Goal: Communication & Community: Ask a question

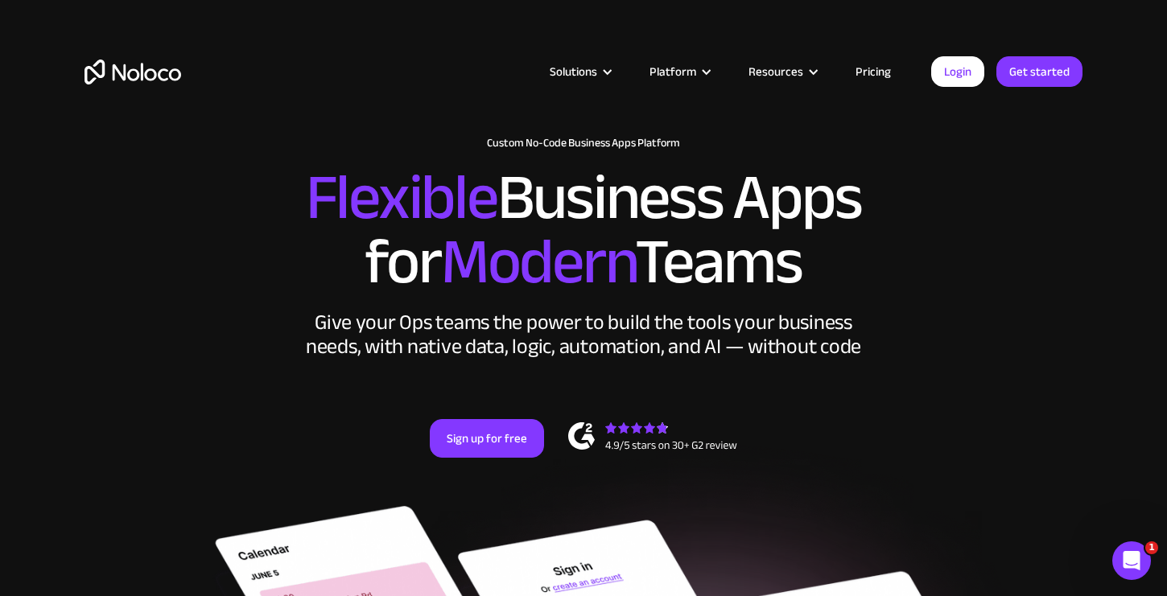
click at [1135, 556] on icon "Open Intercom Messenger" at bounding box center [1132, 561] width 27 height 27
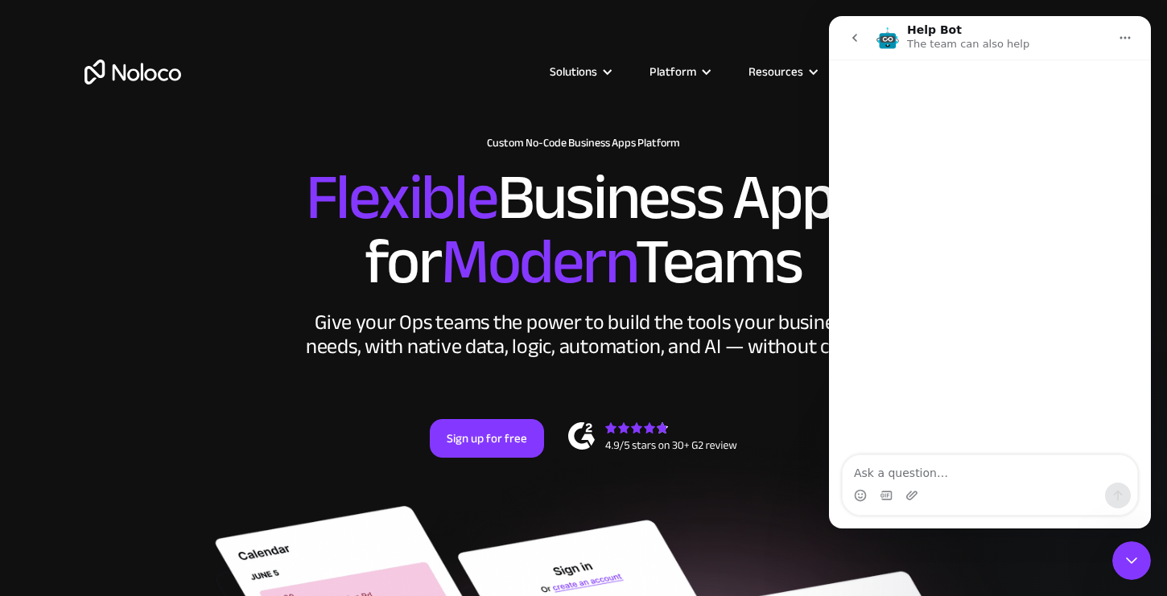
click at [859, 34] on icon "go back" at bounding box center [854, 37] width 13 height 13
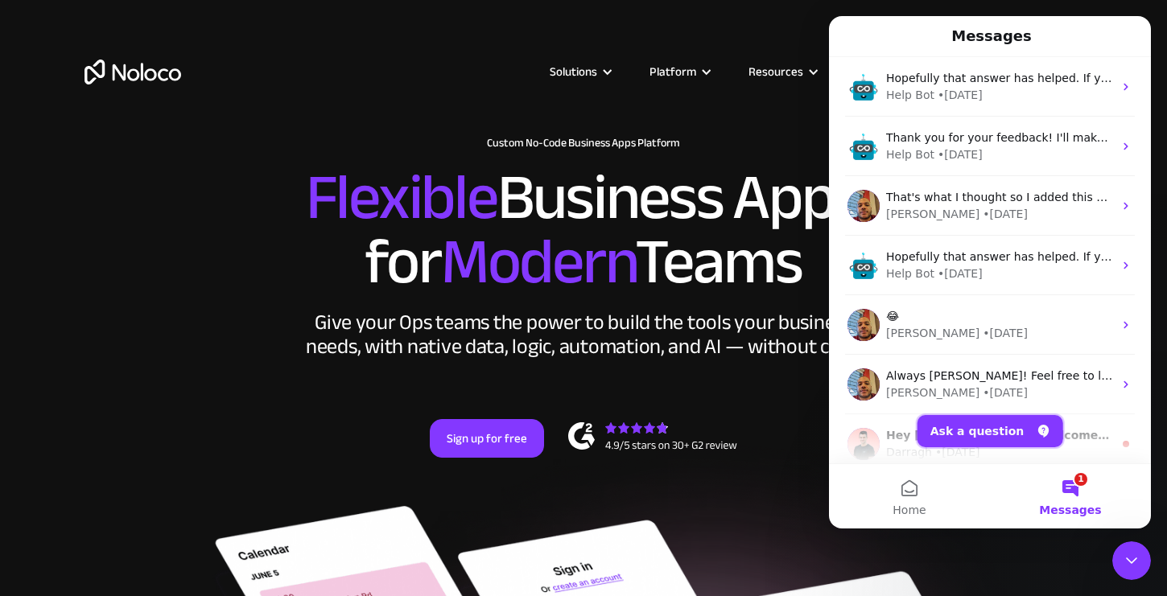
click at [976, 437] on button "Ask a question" at bounding box center [991, 431] width 146 height 32
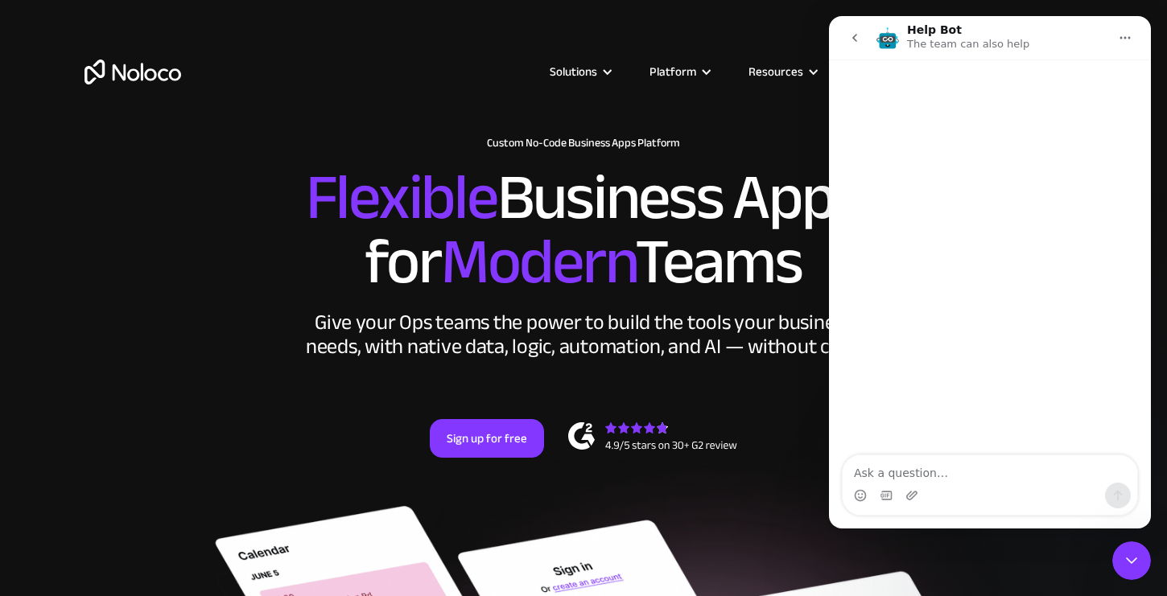
click at [930, 474] on textarea "Ask a question…" at bounding box center [990, 469] width 295 height 27
type textarea "M"
type textarea "Some of the values of my fields are not showing up and it's affecting my filter…"
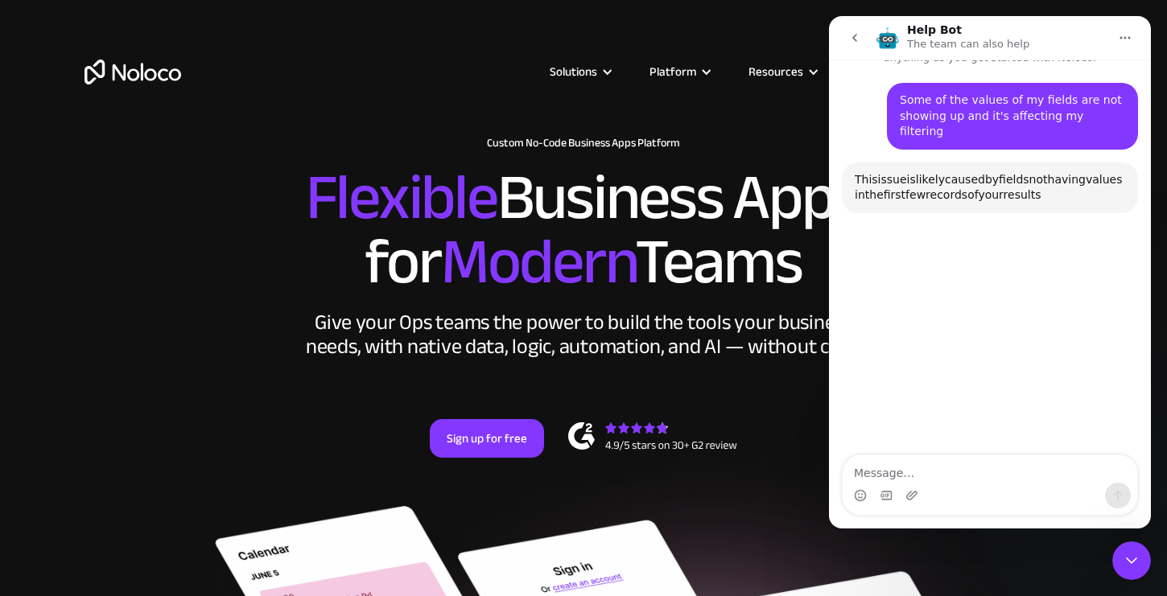
scroll to position [118, 0]
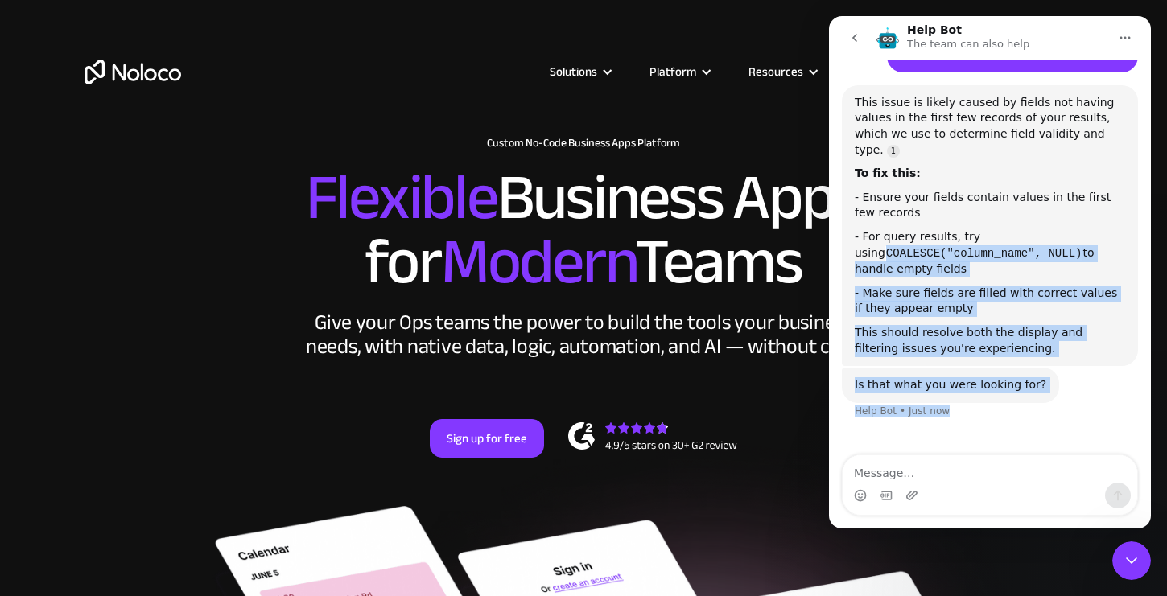
drag, startPoint x: 1104, startPoint y: 302, endPoint x: 1112, endPoint y: 363, distance: 61.6
click at [1112, 363] on div "Some of the values of my fields are not showing up and it's affecting my filter…" at bounding box center [990, 222] width 296 height 433
click at [1075, 325] on div "This should resolve both the display and filtering issues you're experiencing." at bounding box center [990, 340] width 270 height 31
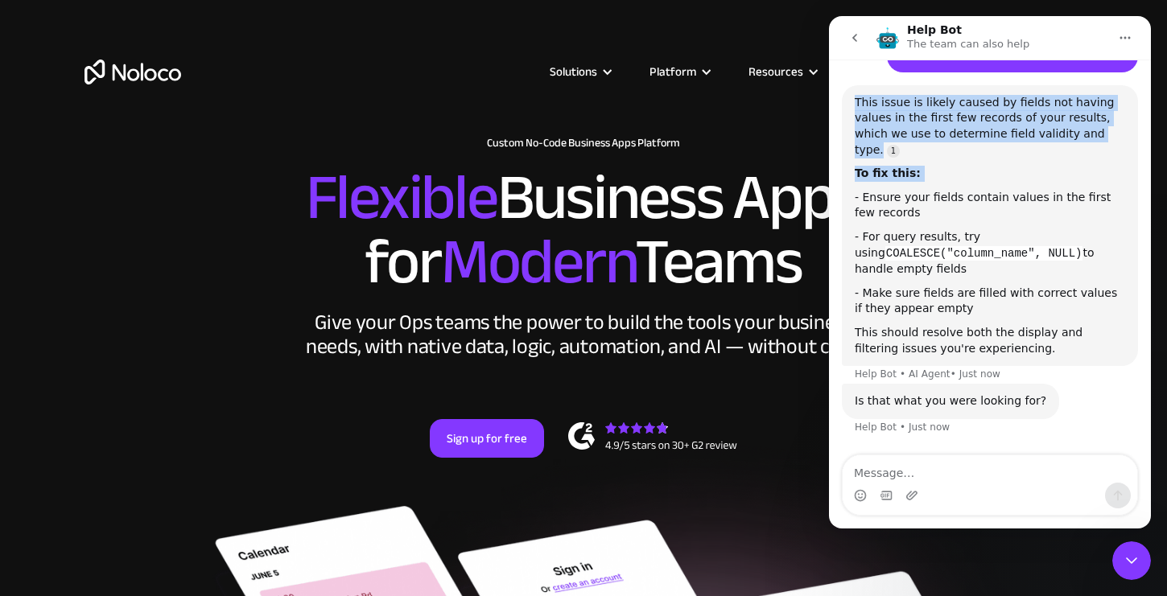
drag, startPoint x: 1024, startPoint y: 74, endPoint x: 1030, endPoint y: 167, distance: 93.5
click at [1030, 167] on div "This issue is likely caused by fields not having values in the first few record…" at bounding box center [990, 225] width 296 height 281
click at [1037, 116] on div "This issue is likely caused by fields not having values in the first few record…" at bounding box center [990, 126] width 270 height 63
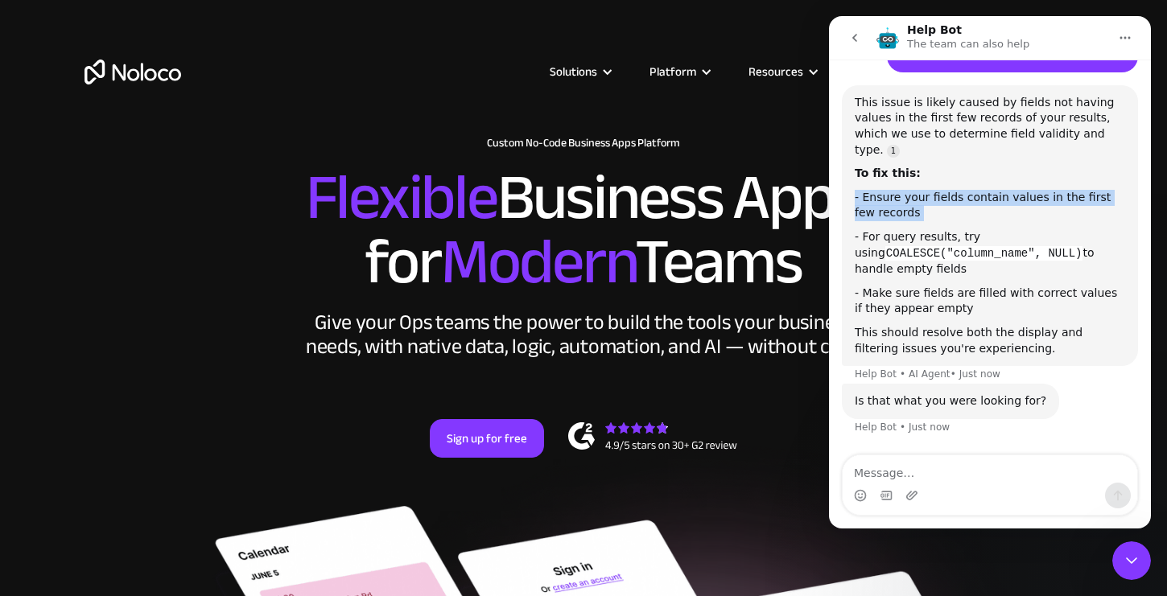
drag, startPoint x: 966, startPoint y: 159, endPoint x: 1067, endPoint y: 202, distance: 110.4
click at [1067, 202] on div "This issue is likely caused by fields not having values in the first few record…" at bounding box center [990, 226] width 270 height 262
click at [1068, 202] on div "This issue is likely caused by fields not having values in the first few record…" at bounding box center [990, 226] width 270 height 262
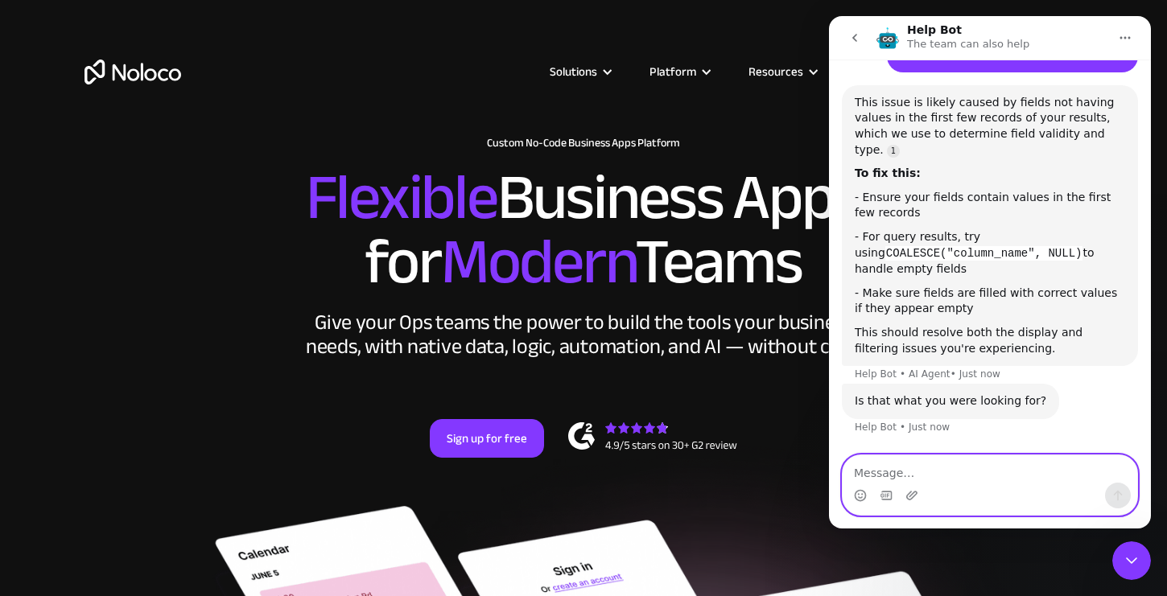
click at [999, 477] on textarea "Message…" at bounding box center [990, 469] width 295 height 27
type textarea "No this didn't help"
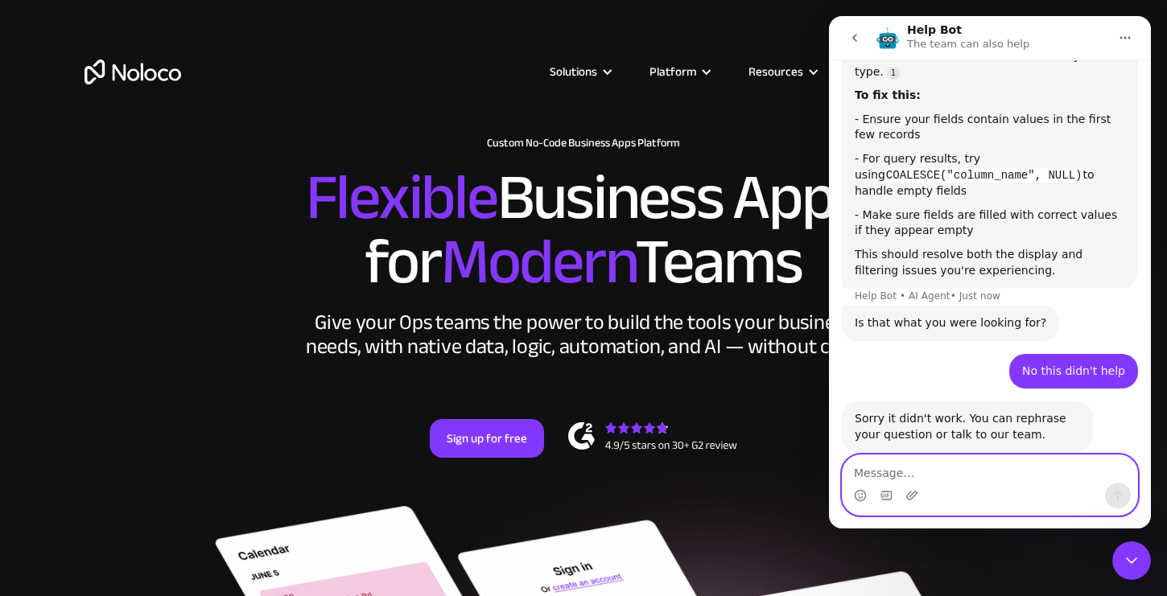
scroll to position [207, 0]
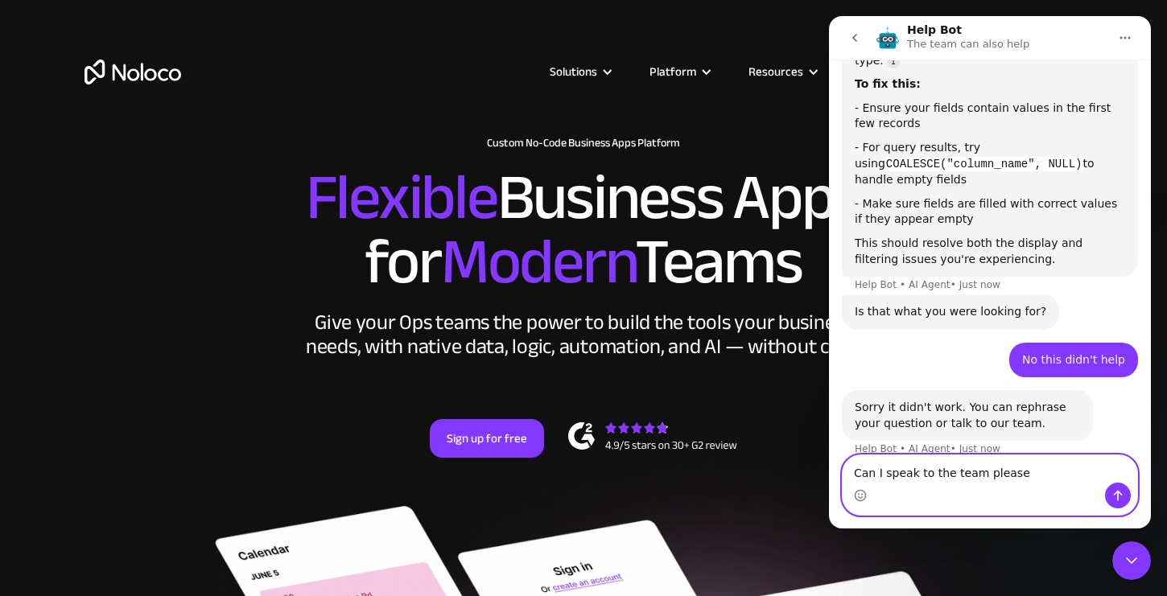
type textarea "Can I speak to the team please?"
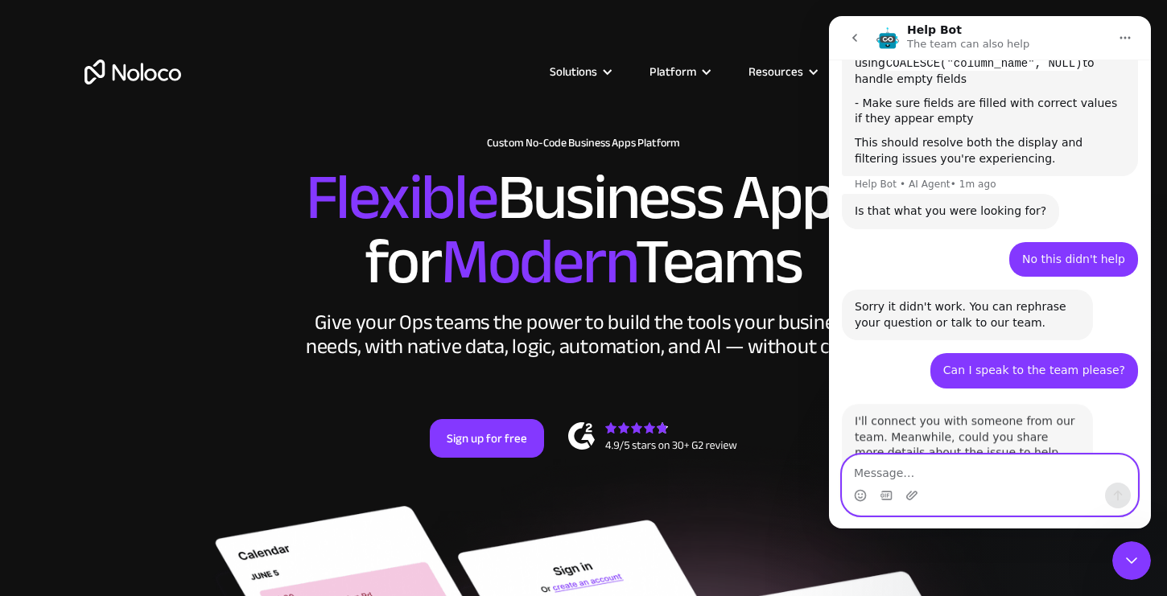
scroll to position [350, 0]
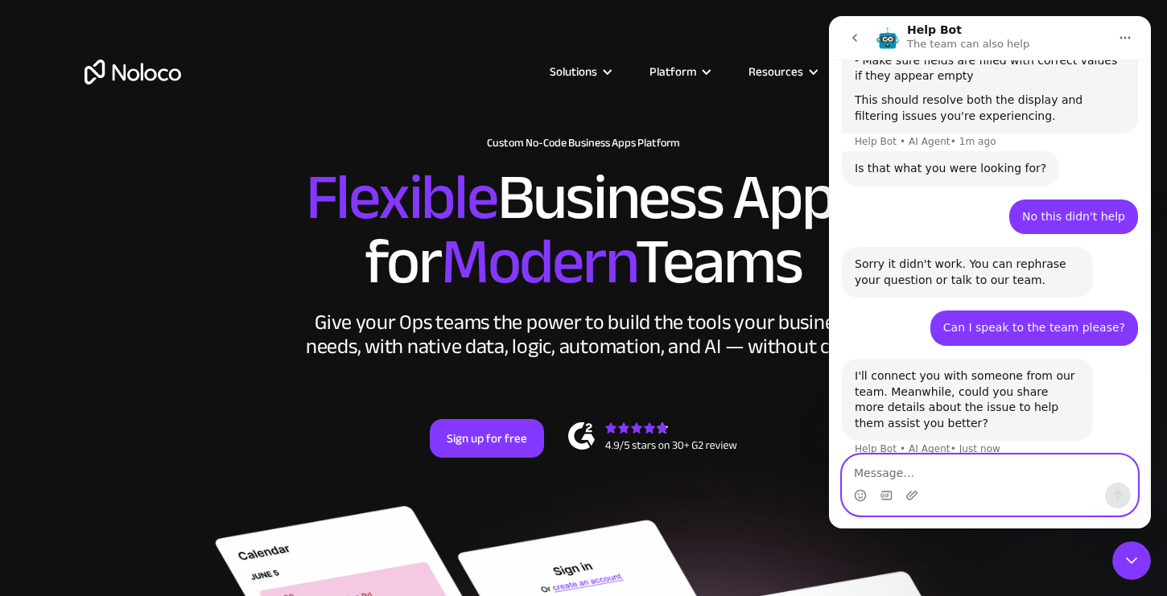
click at [989, 470] on textarea "Message…" at bounding box center [990, 469] width 295 height 27
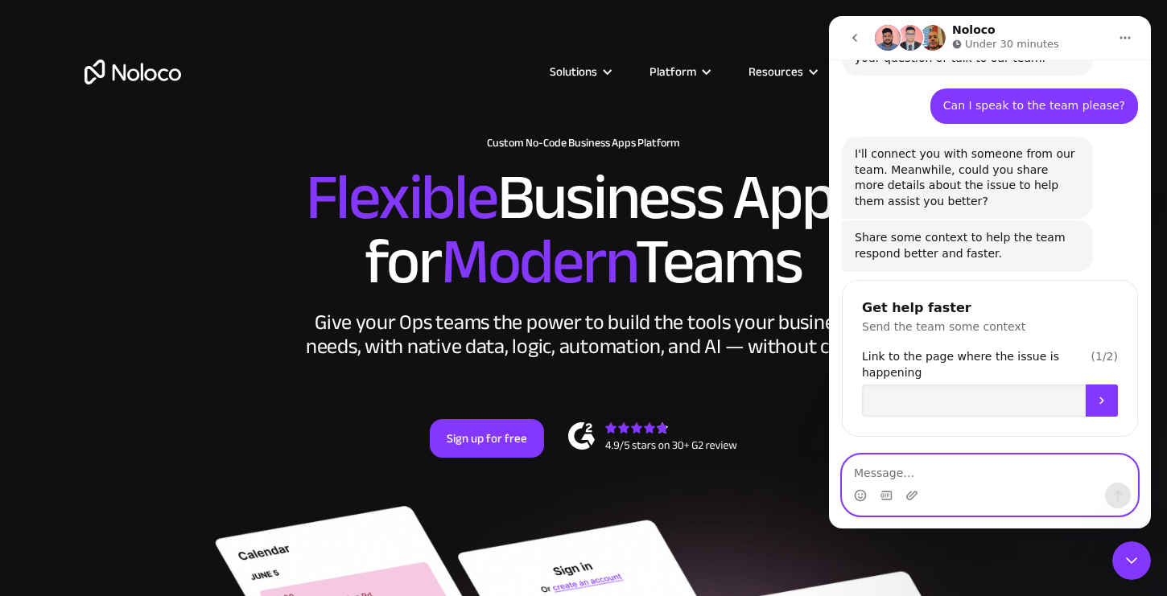
scroll to position [590, 0]
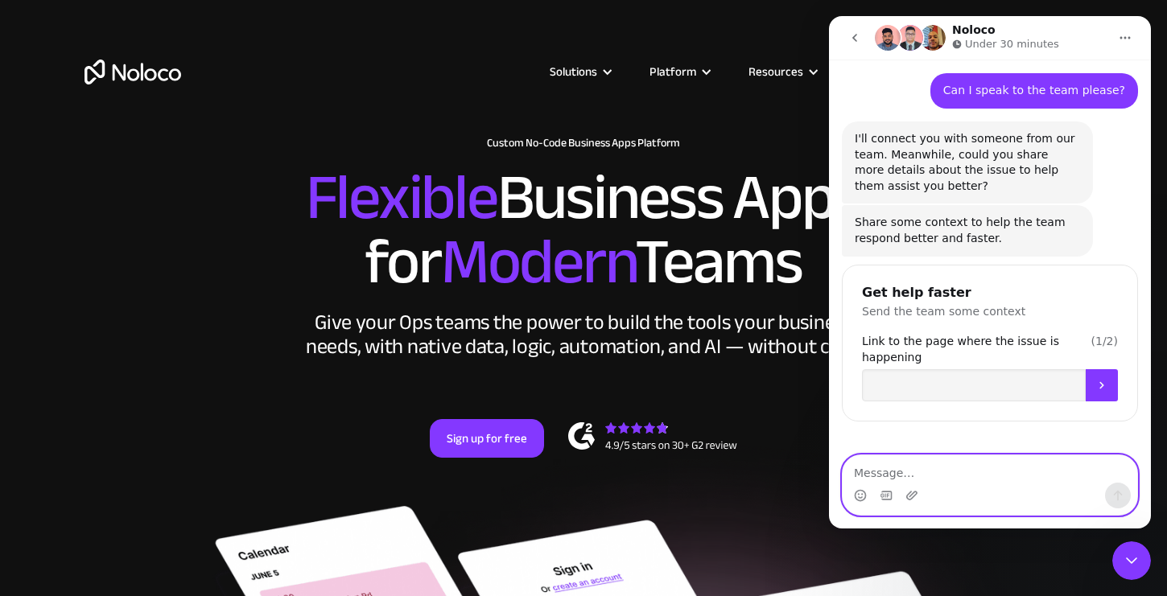
click at [931, 481] on textarea "Message…" at bounding box center [990, 469] width 295 height 27
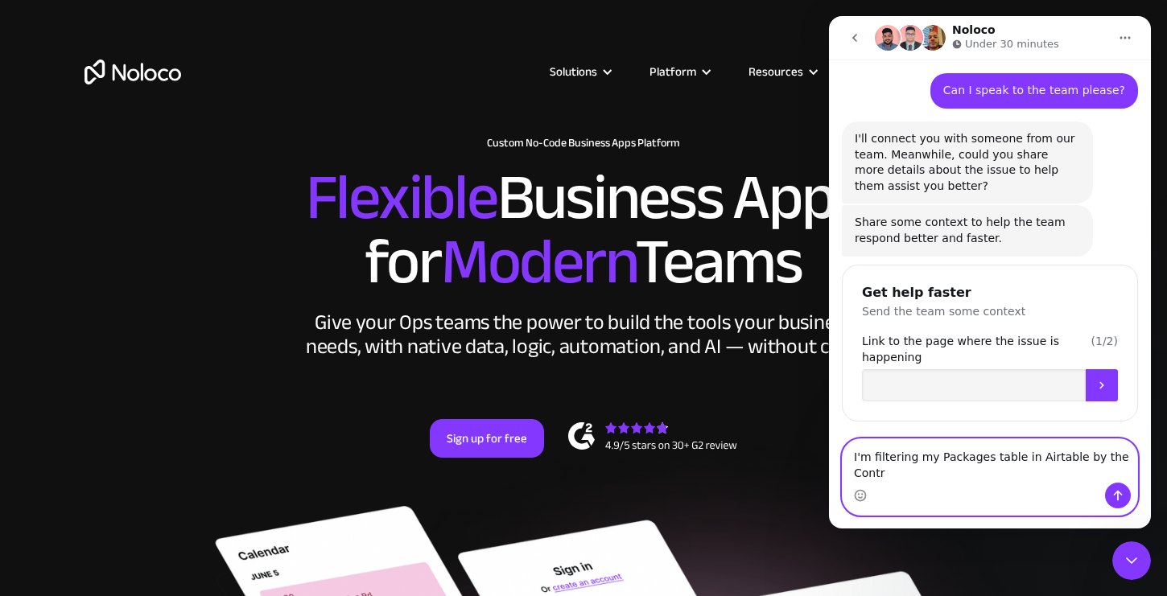
scroll to position [606, 0]
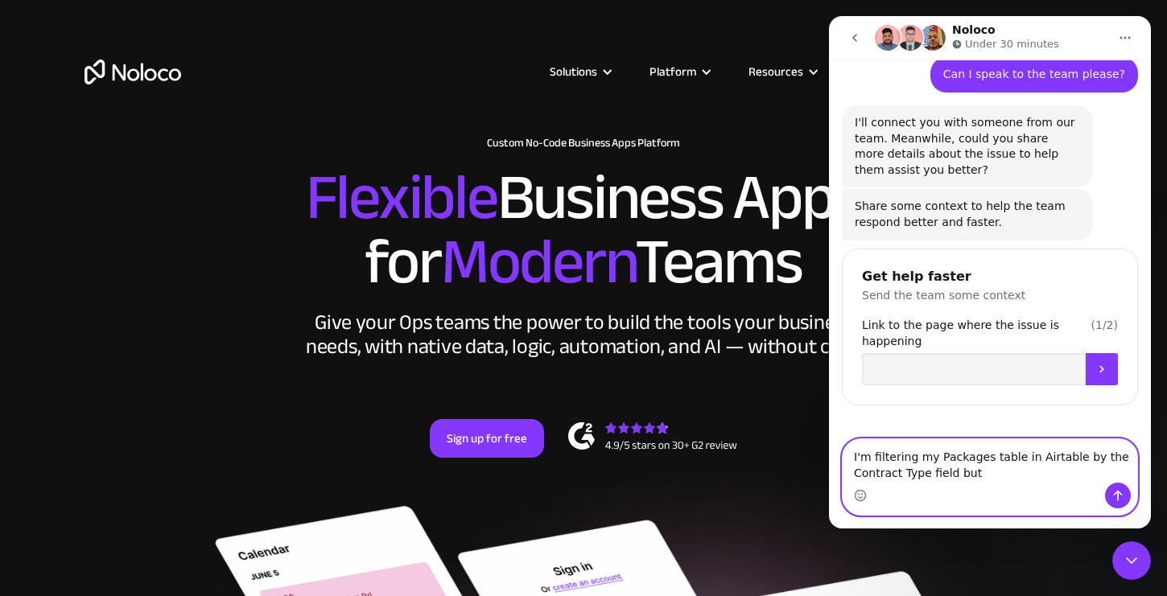
click at [1052, 463] on textarea "I'm filtering my Packages table in Airtable by the Contract Type field but" at bounding box center [990, 461] width 295 height 43
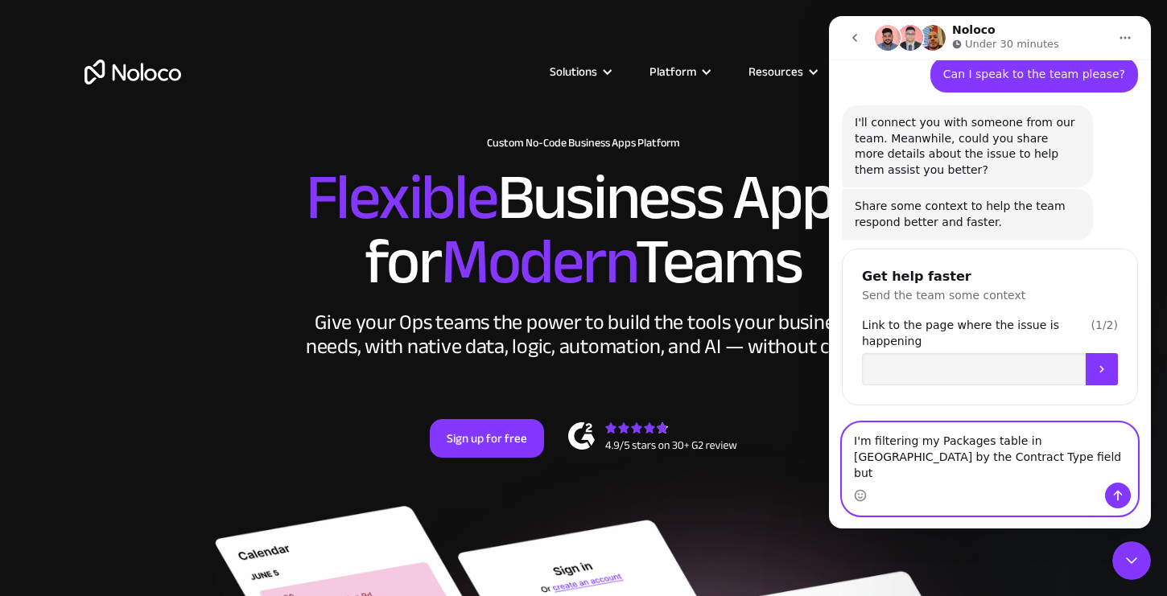
click at [1039, 475] on textarea "I'm filtering my Packages table in [GEOGRAPHIC_DATA] by the Contract Type field…" at bounding box center [990, 453] width 295 height 60
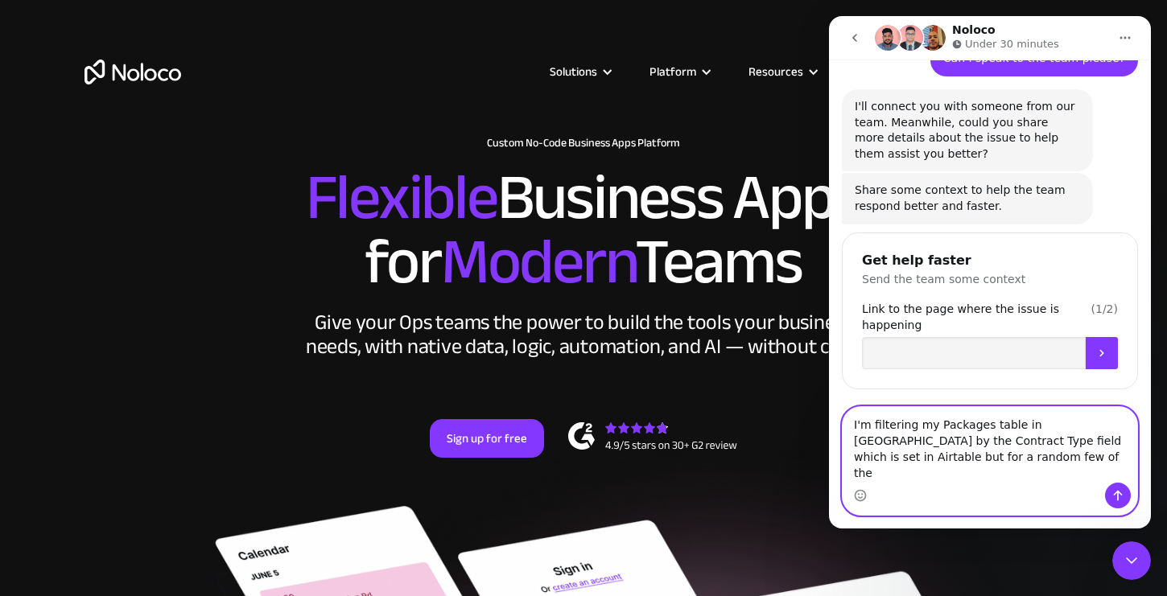
click at [1107, 459] on textarea "I'm filtering my Packages table in [GEOGRAPHIC_DATA] by the Contract Type field…" at bounding box center [990, 445] width 295 height 76
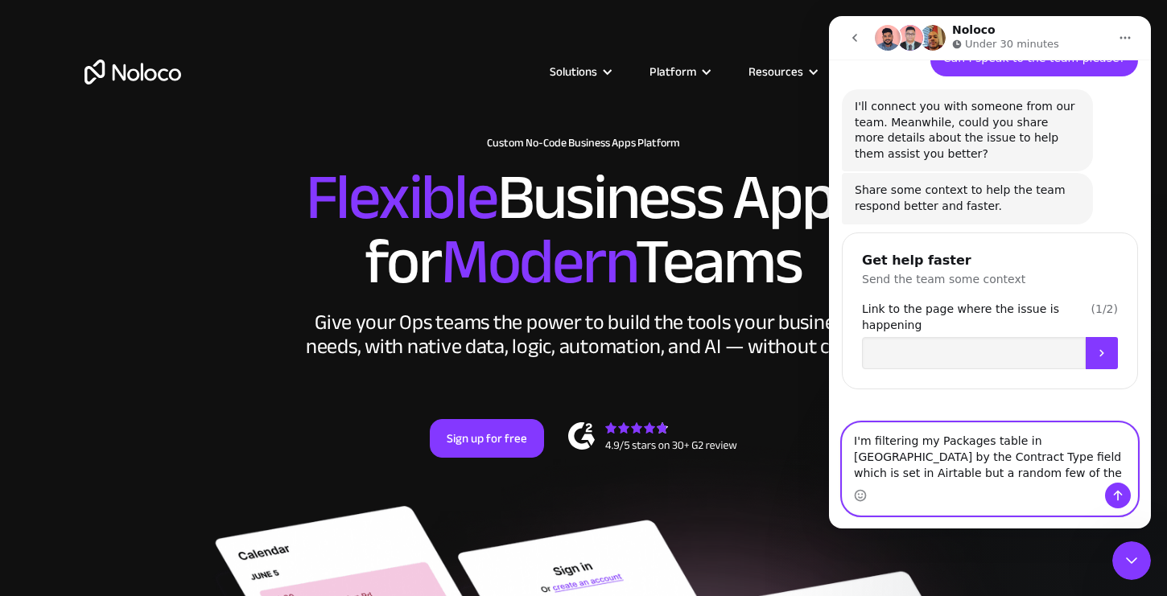
click at [960, 469] on textarea "I'm filtering my Packages table in [GEOGRAPHIC_DATA] by the Contract Type field…" at bounding box center [990, 453] width 295 height 60
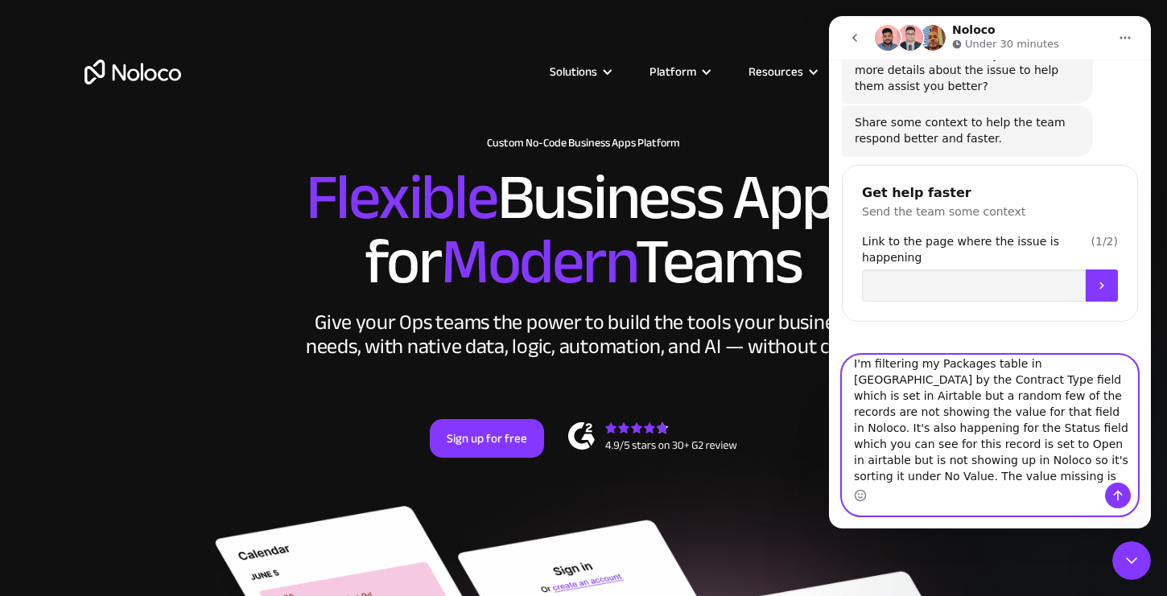
scroll to position [26, 0]
click at [927, 461] on textarea "I'm filtering my Packages table in [GEOGRAPHIC_DATA] by the Contract Type field…" at bounding box center [990, 419] width 295 height 127
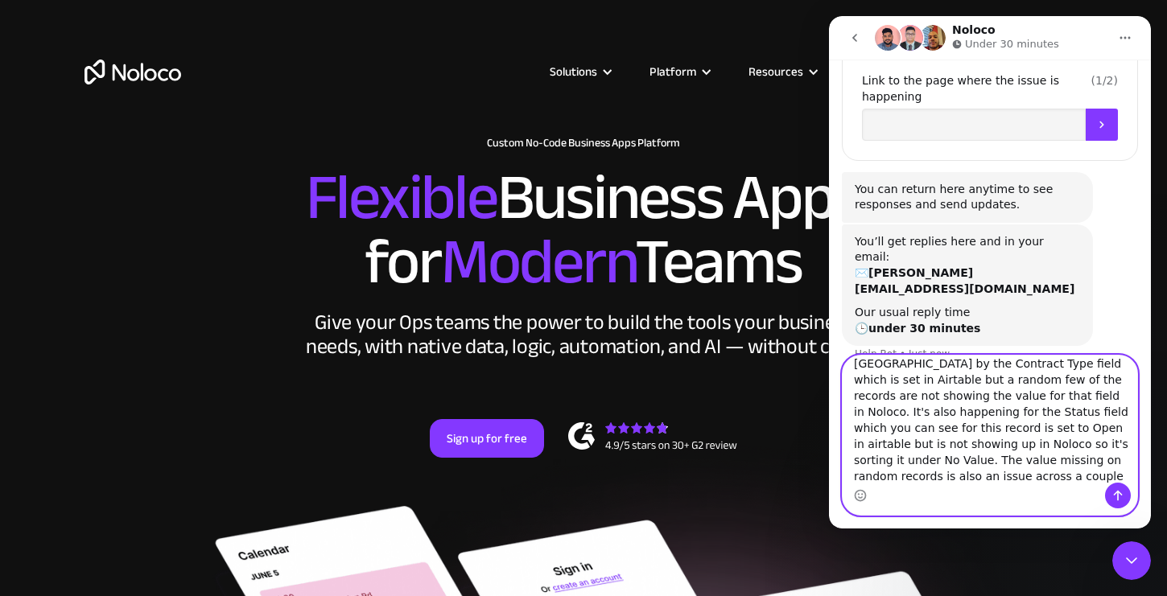
click at [1044, 480] on textarea "I'm filtering my Packages table in [GEOGRAPHIC_DATA] by the Contract Type field…" at bounding box center [990, 419] width 295 height 127
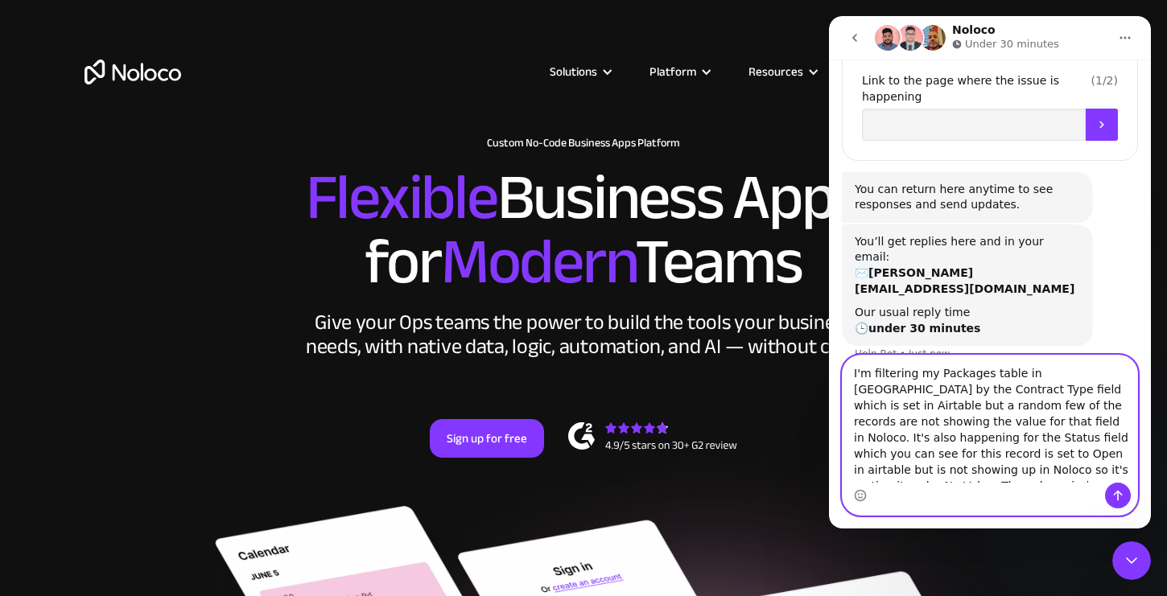
drag, startPoint x: 1002, startPoint y: 480, endPoint x: 828, endPoint y: 325, distance: 233.2
click html "Noloco Under 30 minutes Let us know if we can help with anything as you get sta…"
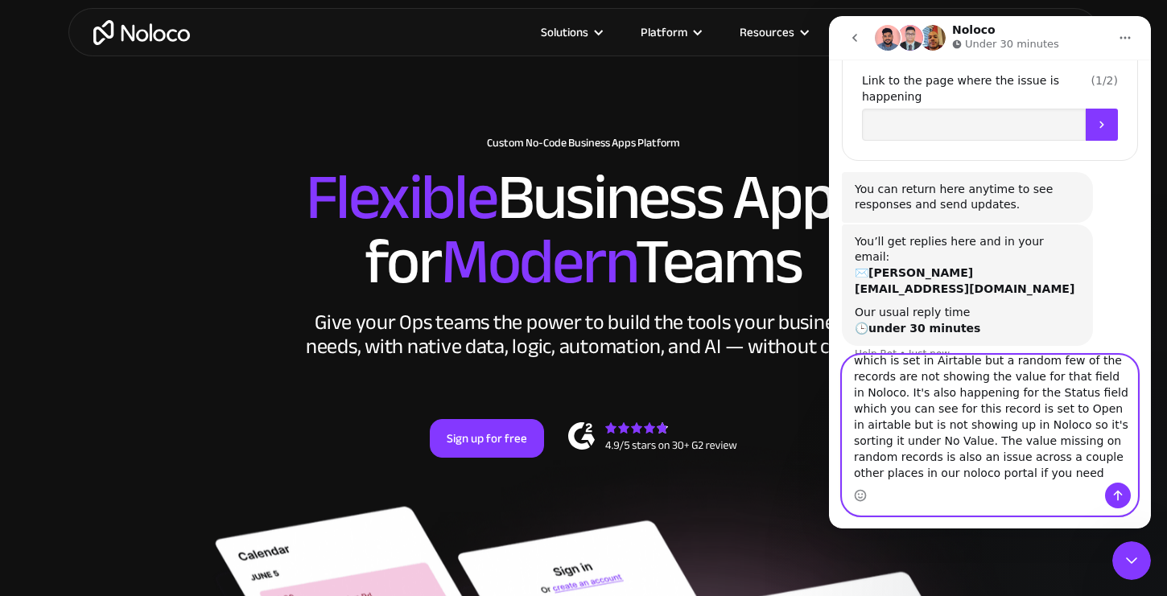
scroll to position [805, 0]
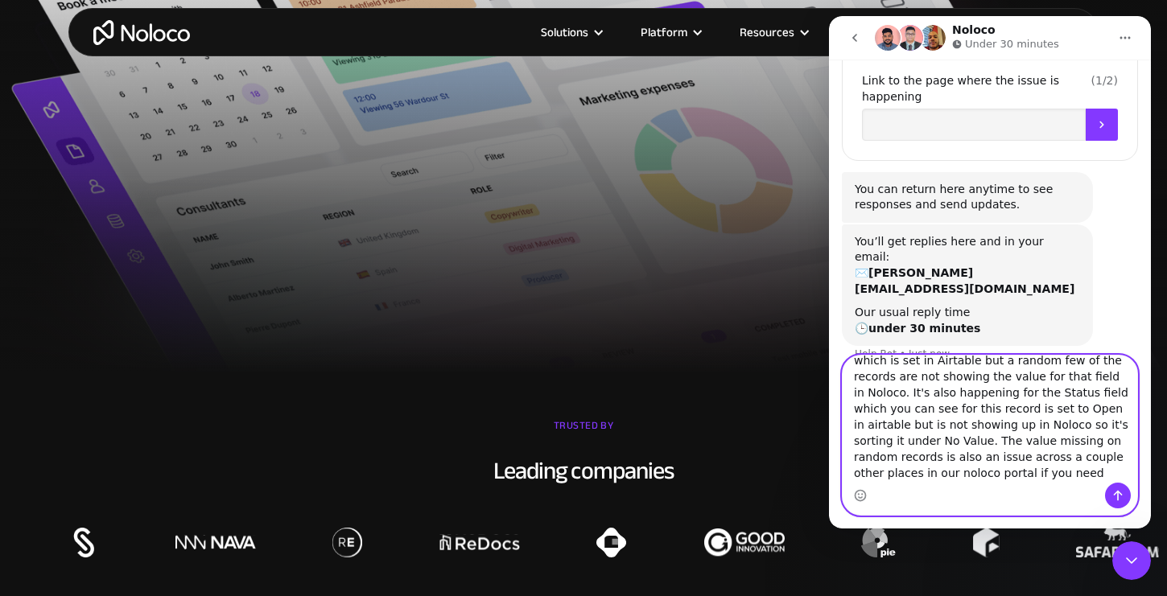
type textarea "I'm filtering my Packages table in [GEOGRAPHIC_DATA] by the Contract Type field…"
click at [1115, 495] on icon "Send a message…" at bounding box center [1118, 496] width 9 height 10
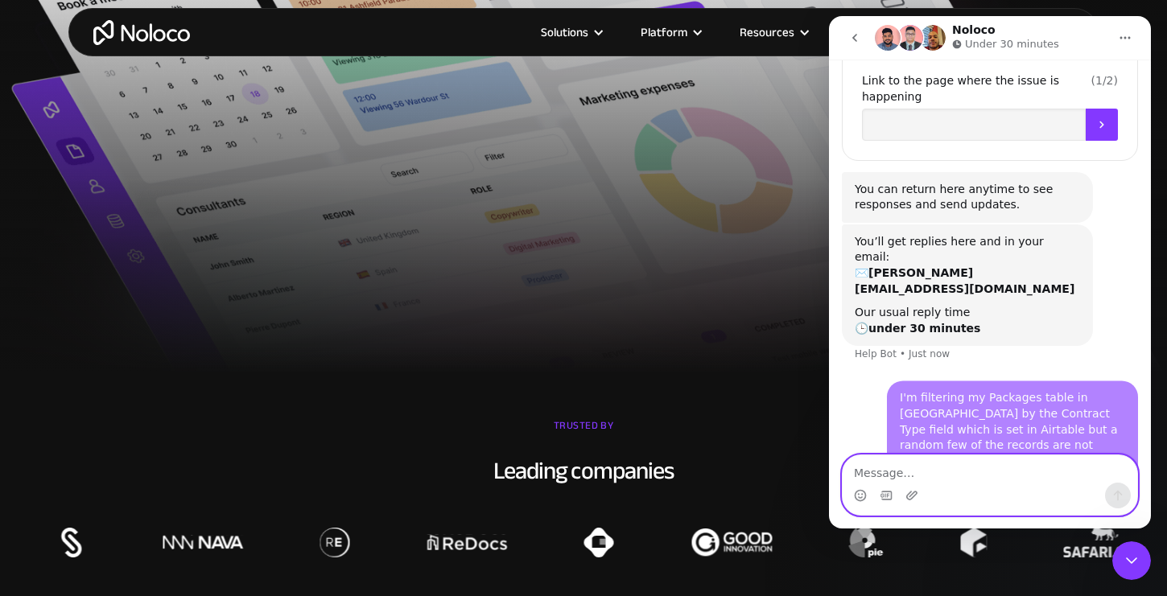
scroll to position [972, 0]
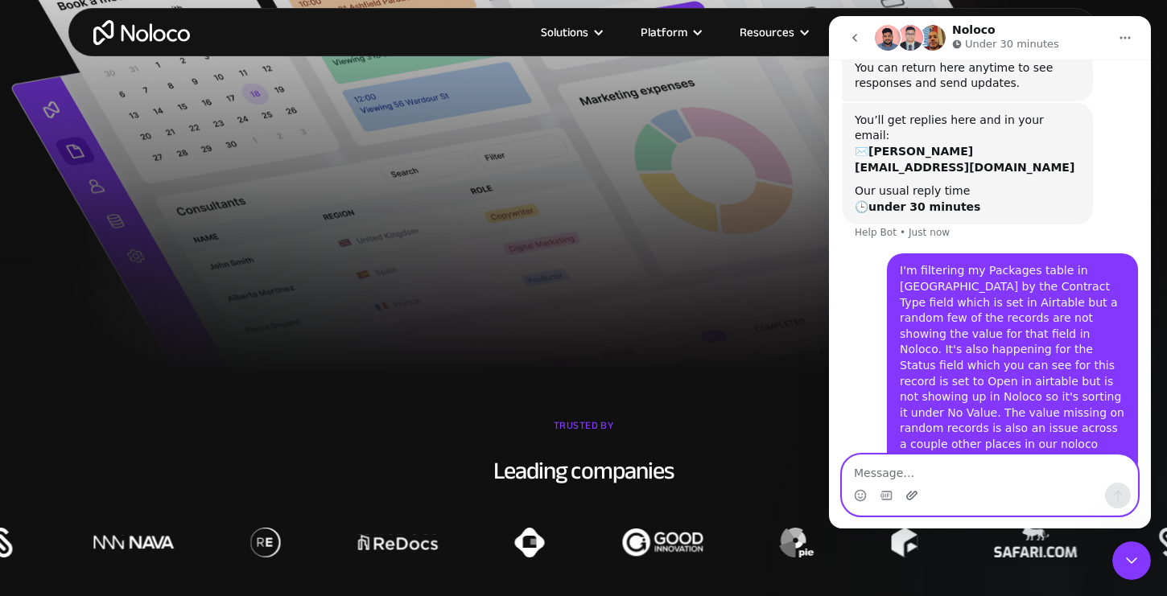
click at [913, 496] on icon "Upload attachment" at bounding box center [912, 495] width 13 height 13
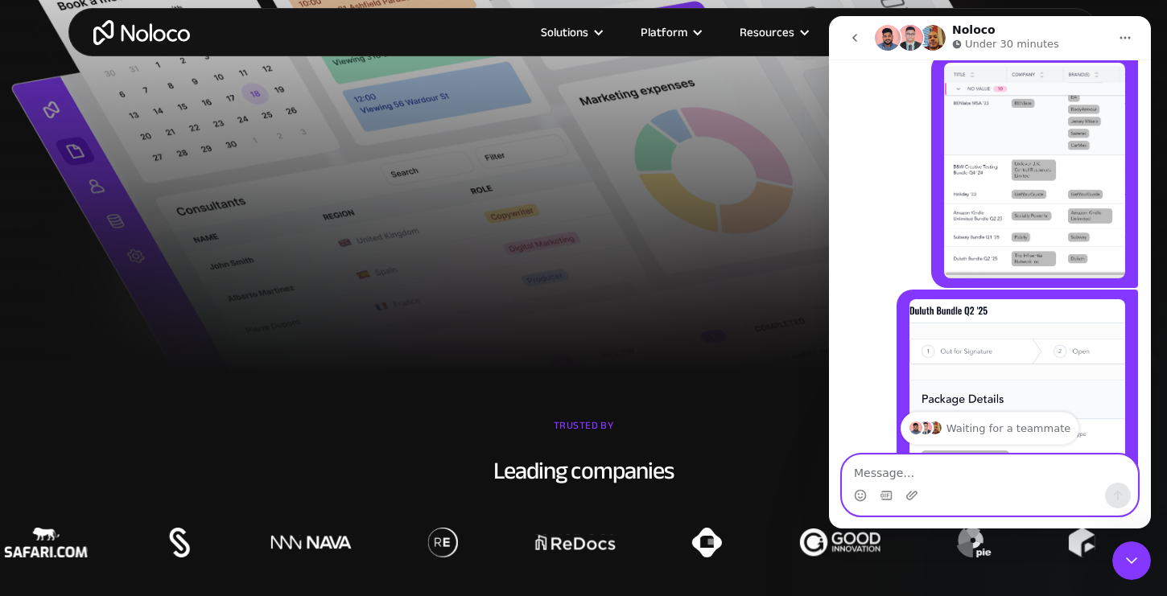
scroll to position [1476, 0]
